Goal: Transaction & Acquisition: Obtain resource

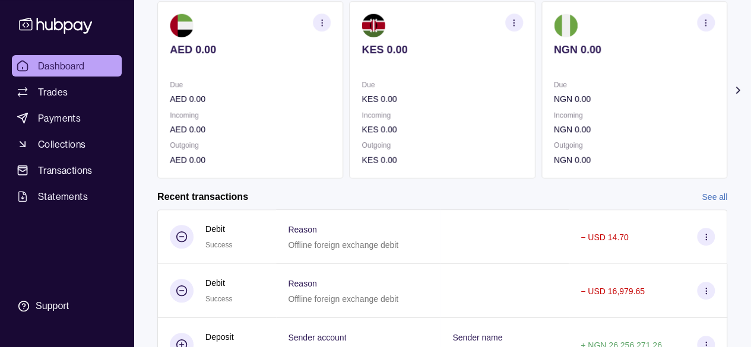
scroll to position [119, 0]
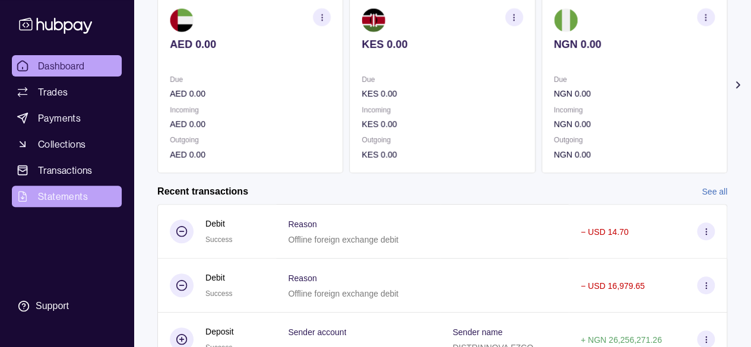
click at [76, 193] on span "Statements" at bounding box center [63, 196] width 50 height 14
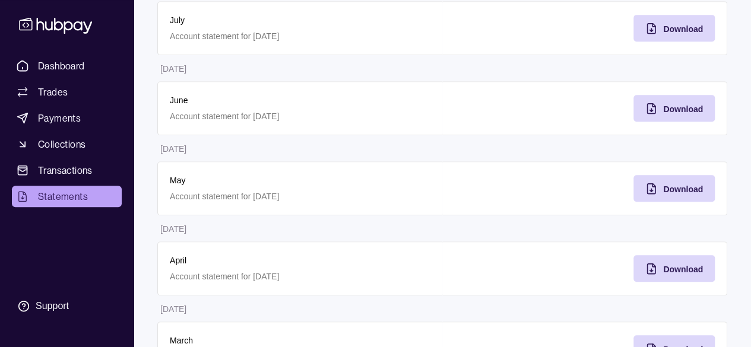
scroll to position [297, 0]
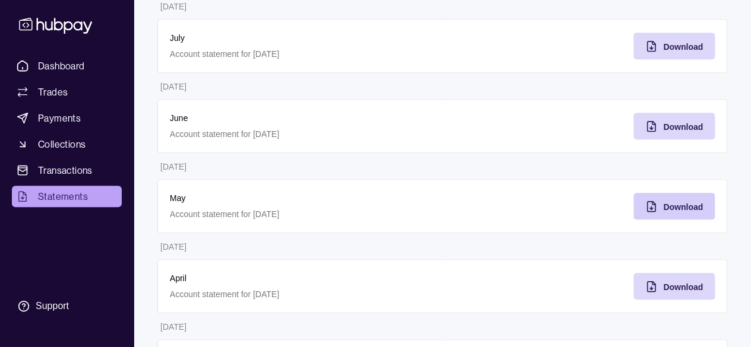
click at [674, 203] on span "Download" at bounding box center [684, 208] width 40 height 10
click at [696, 125] on span "Download" at bounding box center [684, 127] width 40 height 10
click at [71, 154] on link "Collections" at bounding box center [67, 144] width 110 height 21
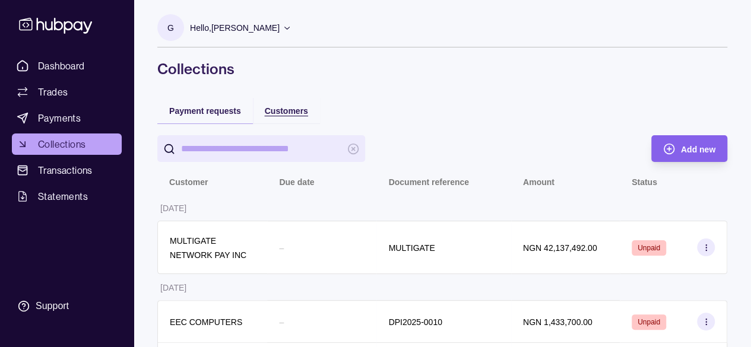
click at [299, 115] on span "Customers" at bounding box center [286, 111] width 43 height 10
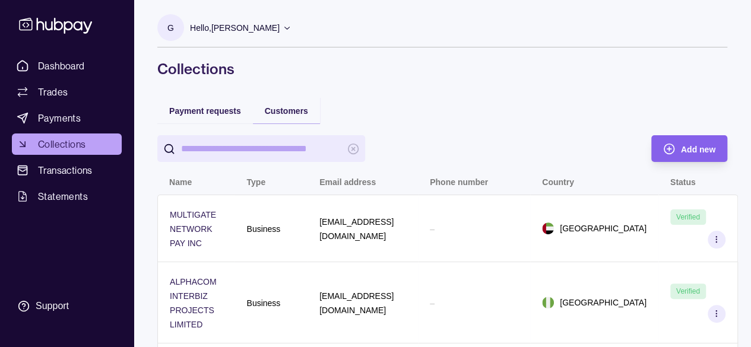
click at [251, 150] on input "search" at bounding box center [261, 148] width 160 height 27
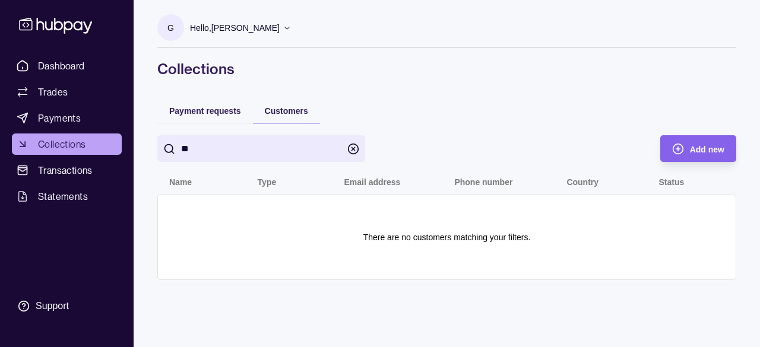
type input "*"
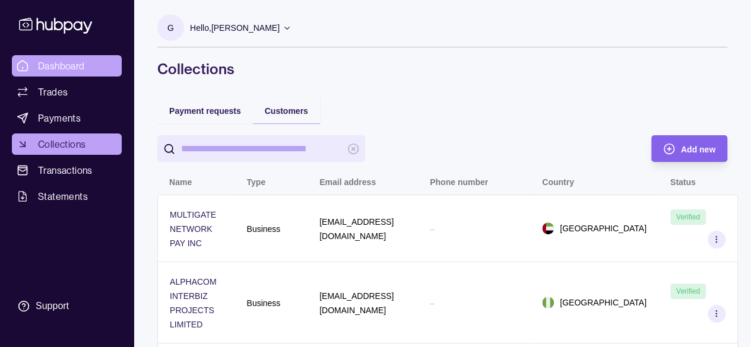
click at [74, 64] on span "Dashboard" at bounding box center [61, 66] width 47 height 14
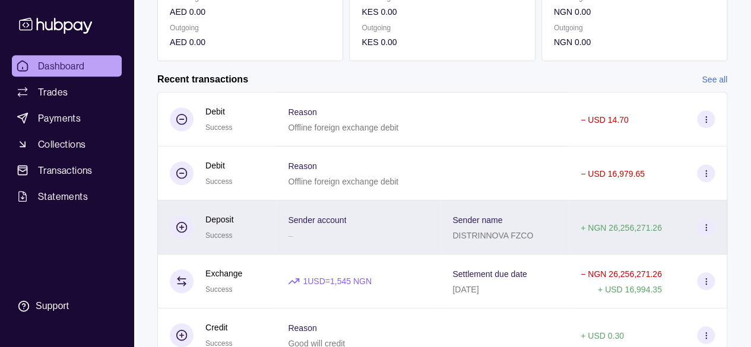
scroll to position [164, 0]
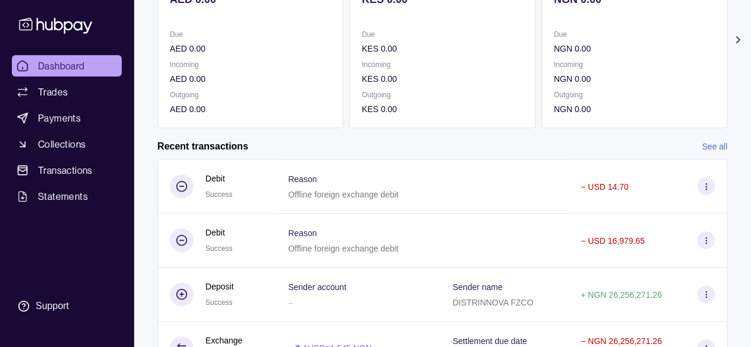
click at [714, 147] on link "See all" at bounding box center [715, 146] width 26 height 13
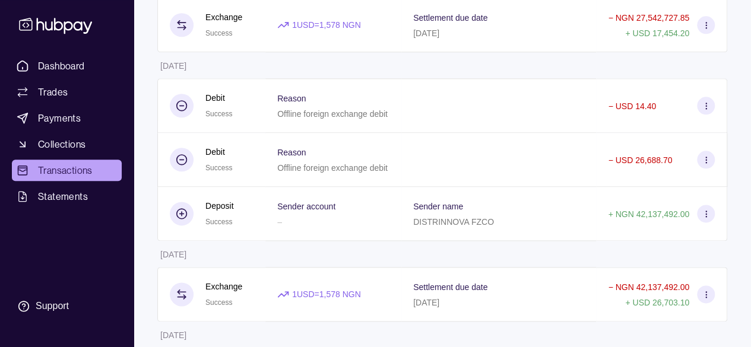
scroll to position [881, 0]
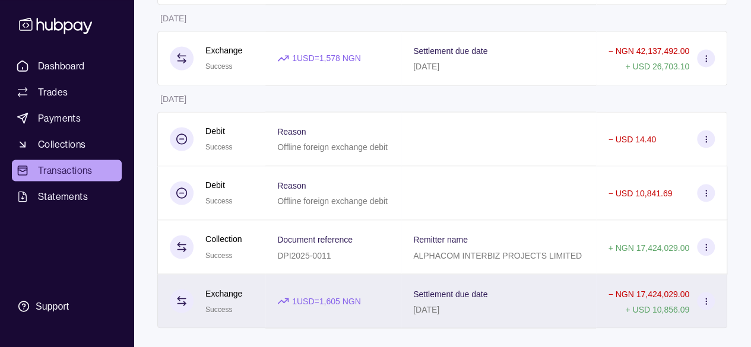
click at [481, 289] on p "Settlement due date" at bounding box center [450, 294] width 74 height 10
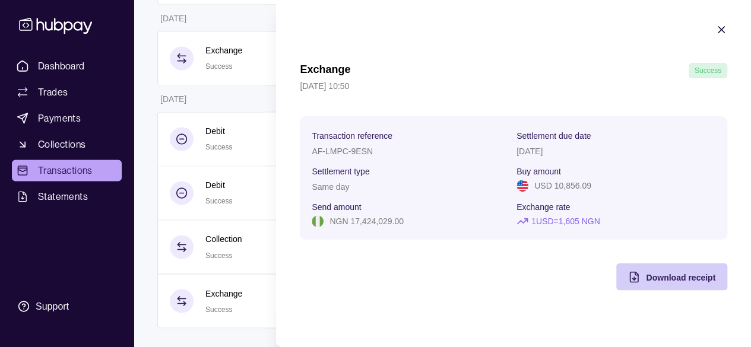
click at [667, 271] on div "Download receipt" at bounding box center [680, 277] width 69 height 14
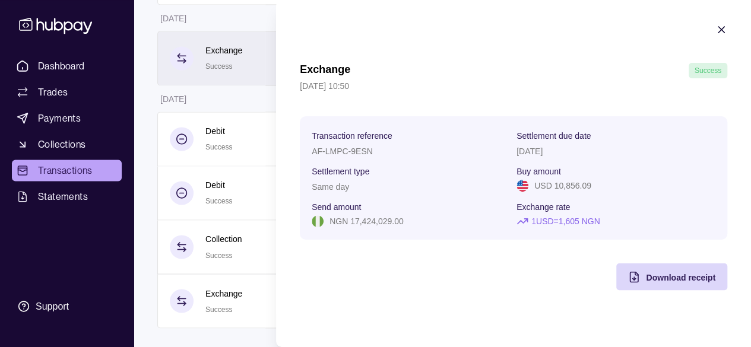
click at [724, 32] on icon "button" at bounding box center [722, 30] width 12 height 12
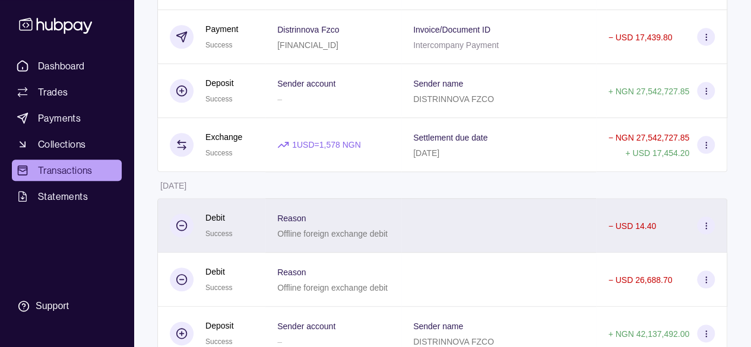
scroll to position [584, 0]
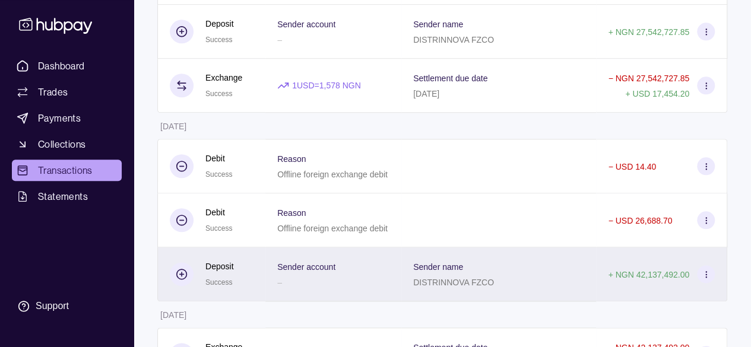
click at [465, 278] on p "DISTRINNOVA FZCO" at bounding box center [453, 283] width 81 height 10
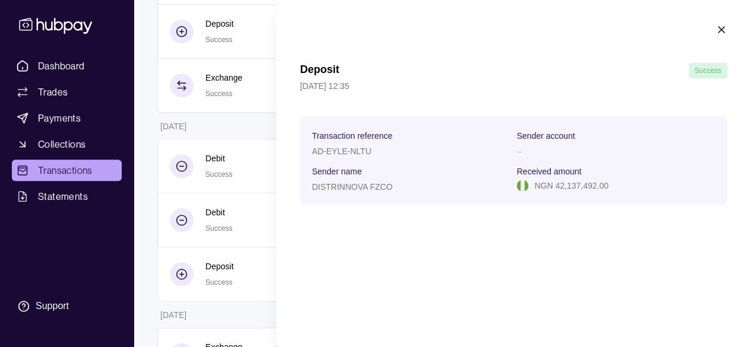
click at [724, 28] on icon "button" at bounding box center [722, 30] width 6 height 6
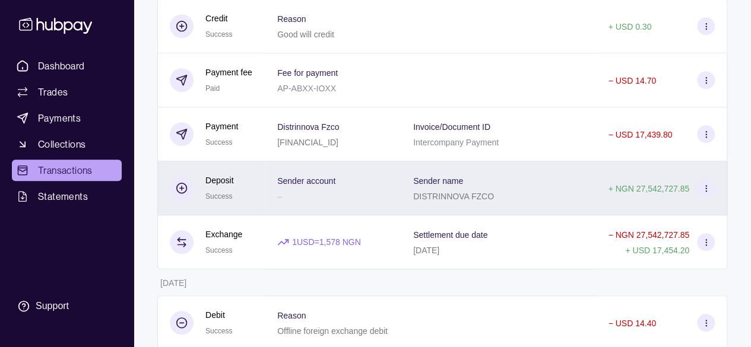
scroll to position [406, 0]
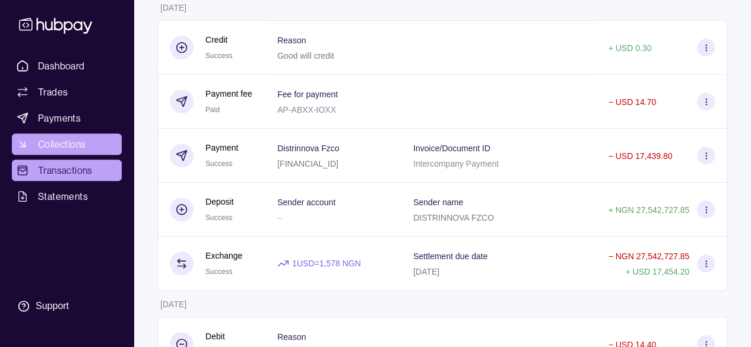
click at [94, 141] on link "Collections" at bounding box center [67, 144] width 110 height 21
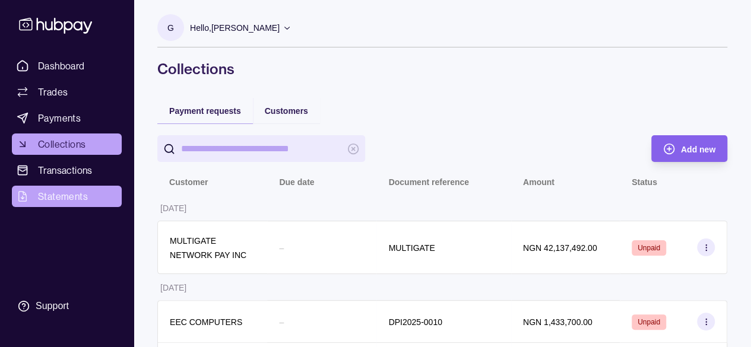
click at [81, 202] on span "Statements" at bounding box center [63, 196] width 50 height 14
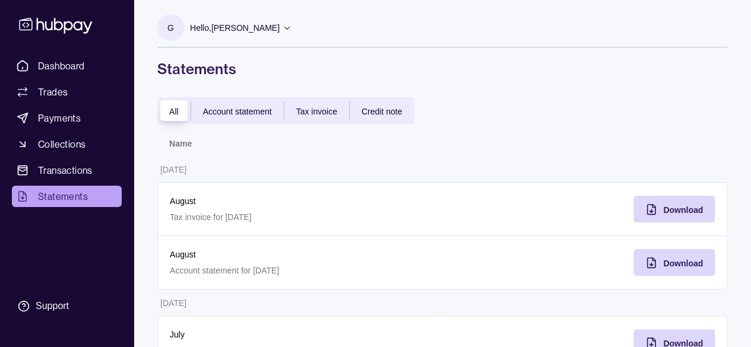
click at [264, 116] on div "Account statement" at bounding box center [237, 111] width 93 height 14
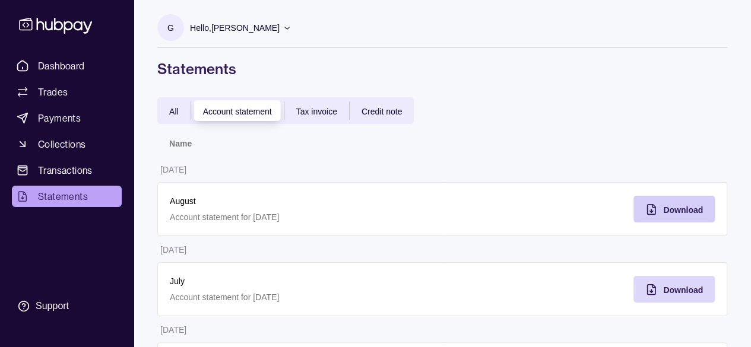
click at [655, 208] on icon "button" at bounding box center [652, 210] width 12 height 12
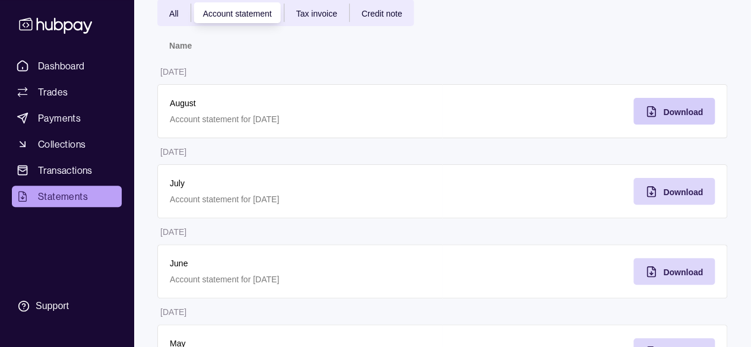
scroll to position [238, 0]
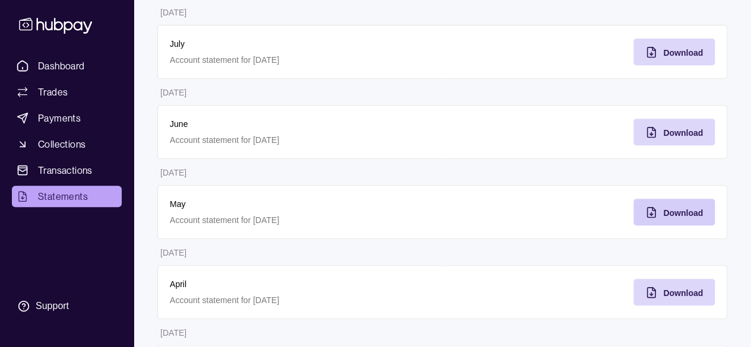
click at [687, 208] on span "Download" at bounding box center [684, 213] width 40 height 10
click at [70, 170] on span "Transactions" at bounding box center [65, 170] width 55 height 14
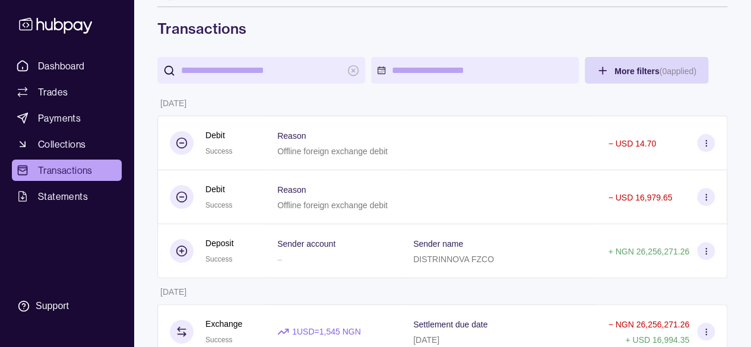
scroll to position [59, 0]
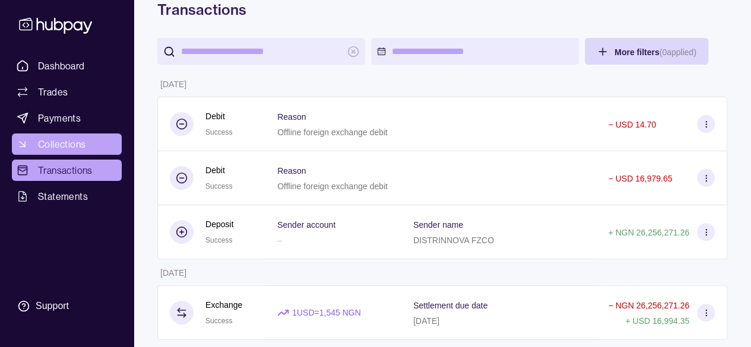
click at [33, 140] on link "Collections" at bounding box center [67, 144] width 110 height 21
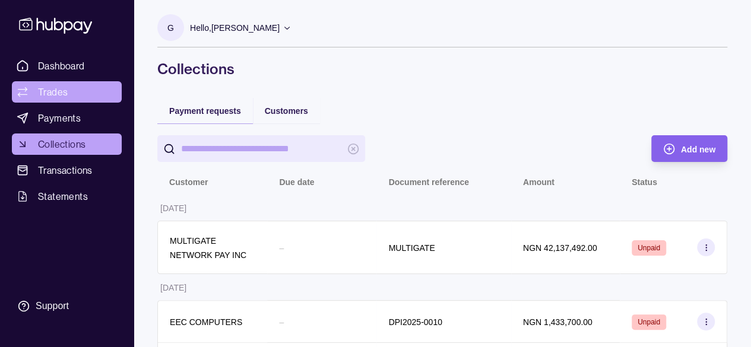
click at [55, 91] on span "Trades" at bounding box center [53, 92] width 30 height 14
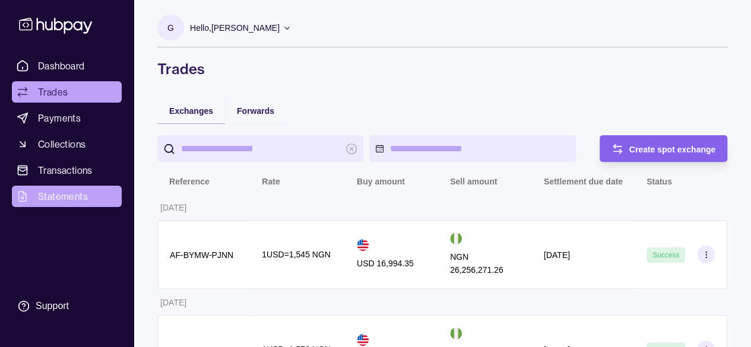
click at [54, 196] on span "Statements" at bounding box center [63, 196] width 50 height 14
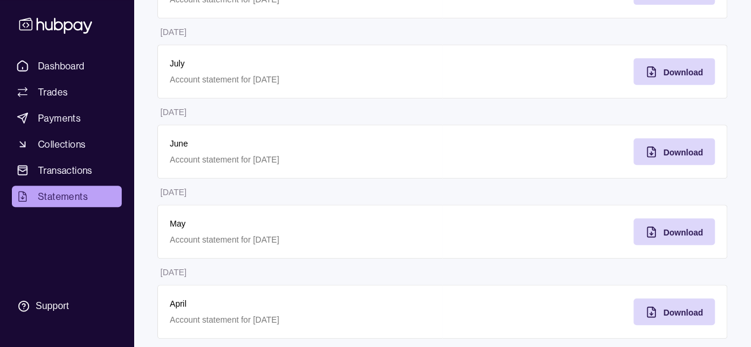
scroll to position [356, 0]
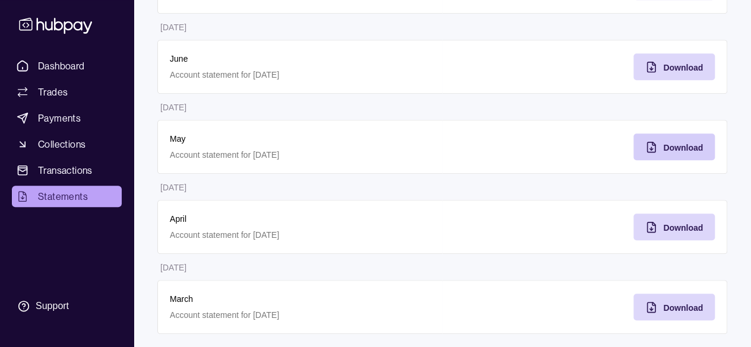
click at [665, 145] on span "Download" at bounding box center [684, 148] width 40 height 10
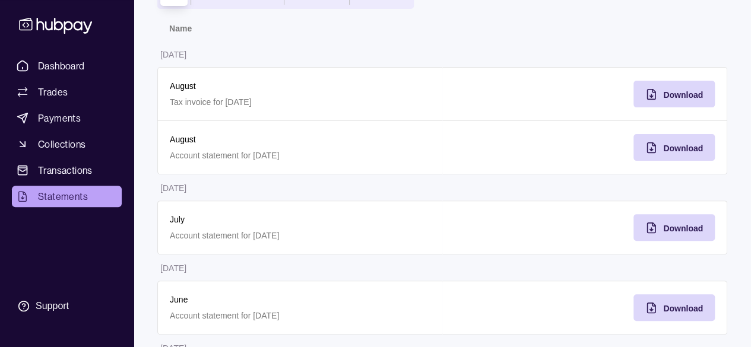
scroll to position [119, 0]
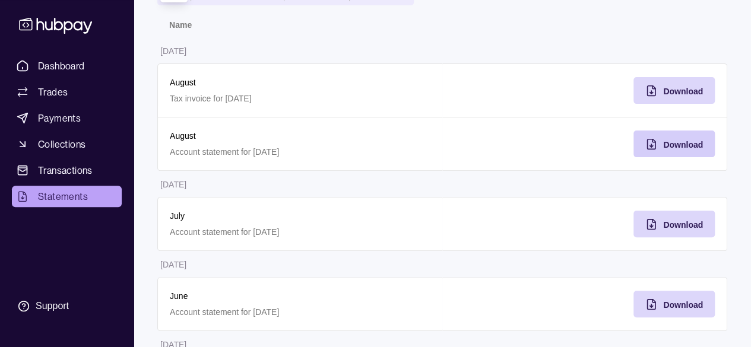
click at [676, 141] on span "Download" at bounding box center [684, 145] width 40 height 10
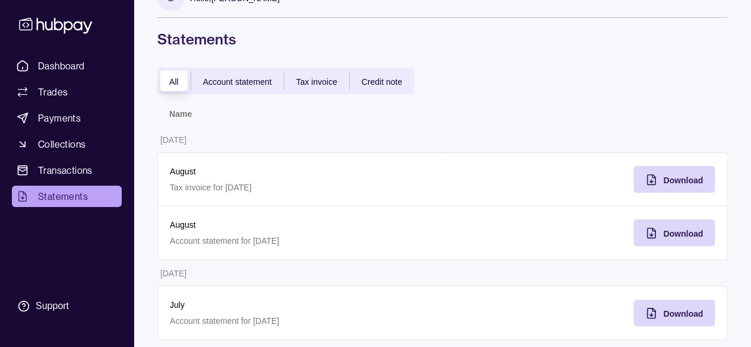
scroll to position [0, 0]
